Goal: Task Accomplishment & Management: Complete application form

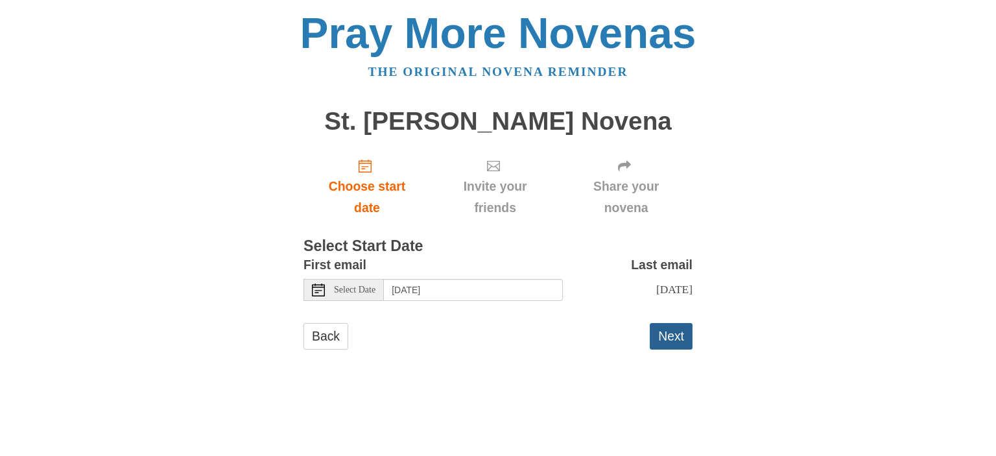
click at [676, 349] on button "Next" at bounding box center [671, 336] width 43 height 27
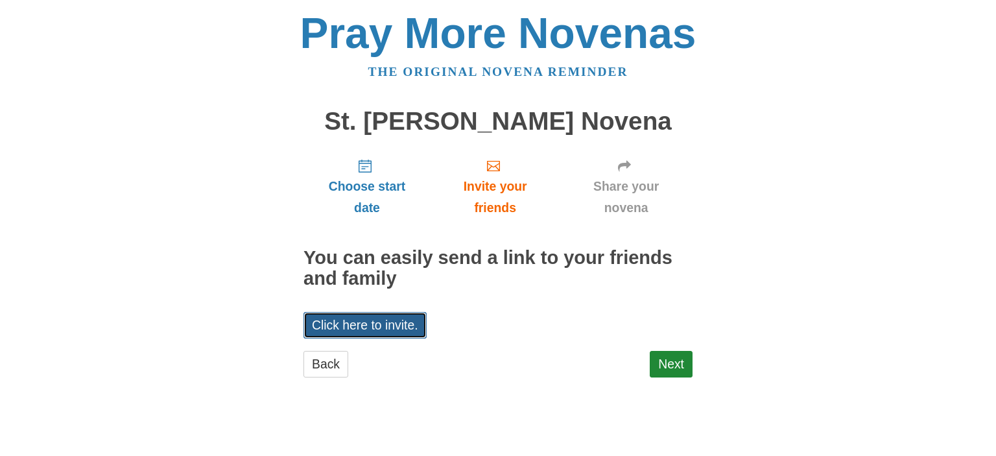
click at [343, 338] on link "Click here to invite." at bounding box center [364, 325] width 123 height 27
click at [669, 377] on link "Next" at bounding box center [671, 364] width 43 height 27
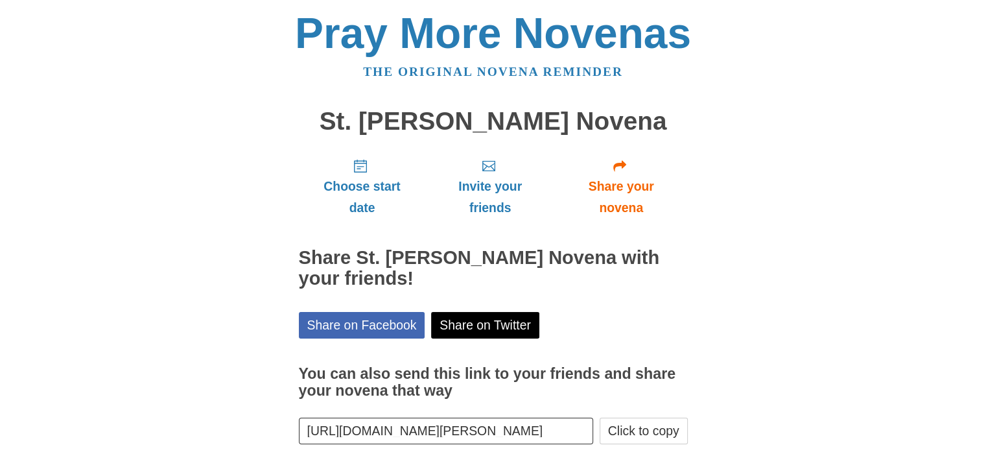
scroll to position [91, 0]
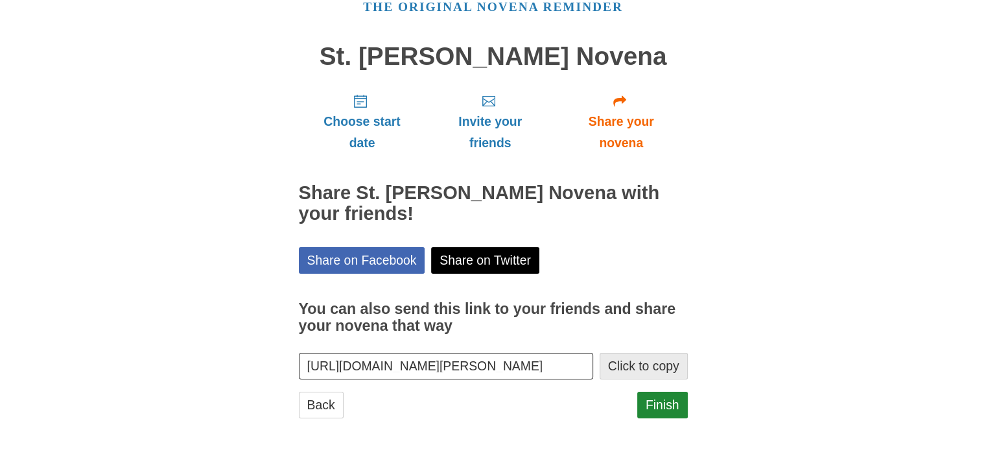
click at [642, 369] on button "Click to copy" at bounding box center [644, 366] width 88 height 27
click at [661, 406] on link "Finish" at bounding box center [662, 405] width 51 height 27
